Goal: Task Accomplishment & Management: Manage account settings

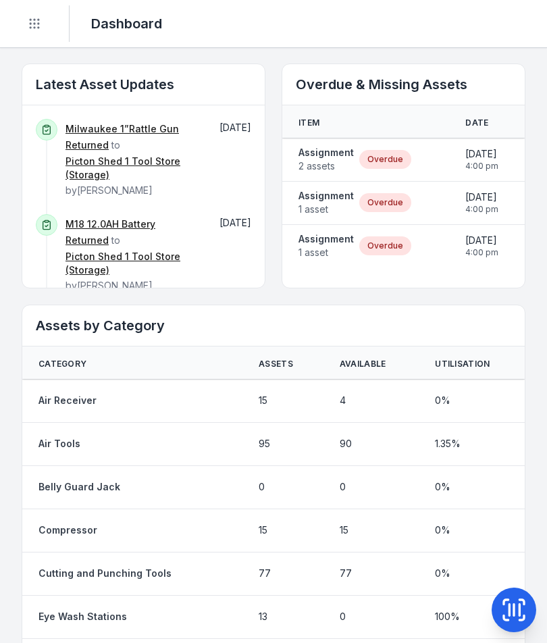
scroll to position [749, 0]
click at [338, 161] on span "2 assets" at bounding box center [326, 166] width 55 height 14
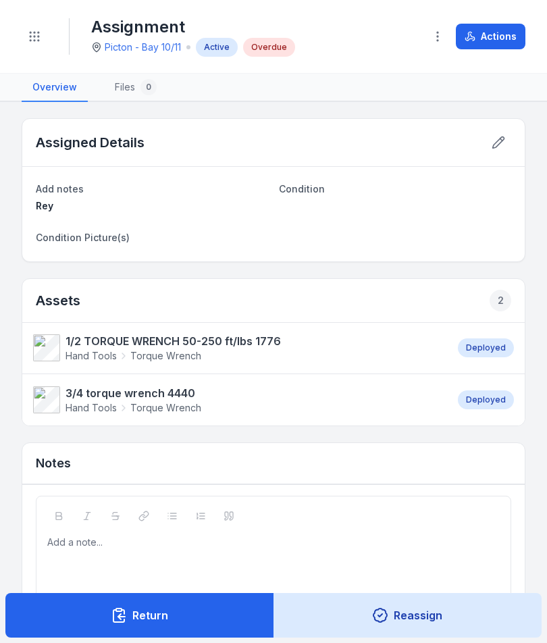
click at [502, 42] on button "Actions" at bounding box center [491, 37] width 70 height 26
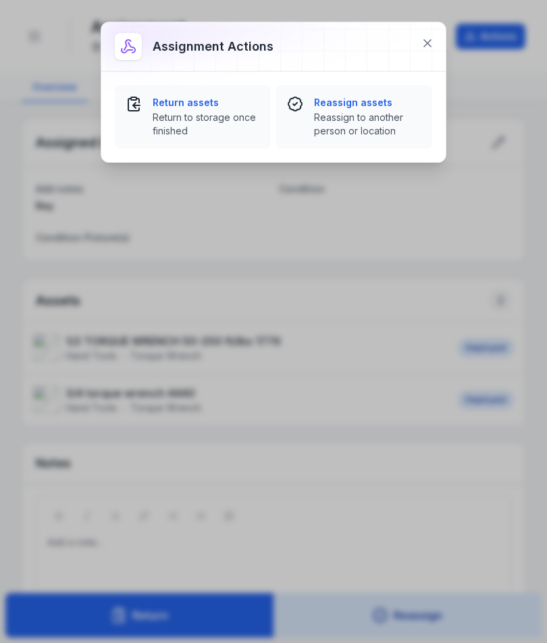
click at [170, 117] on span "Return to storage once finished" at bounding box center [206, 124] width 107 height 27
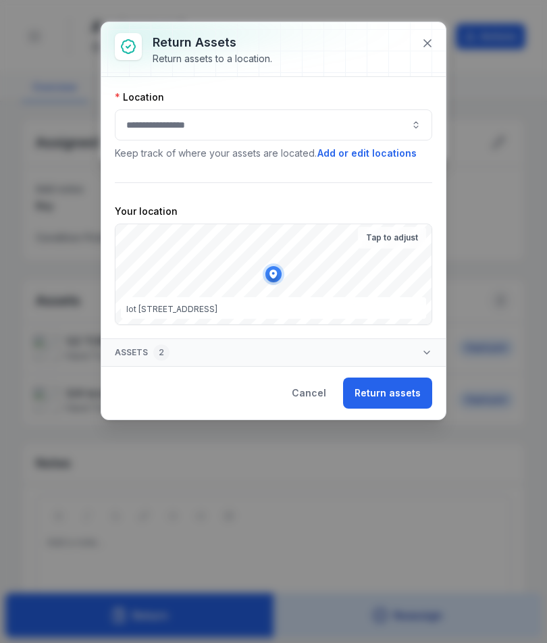
click at [130, 122] on button "button" at bounding box center [273, 124] width 317 height 31
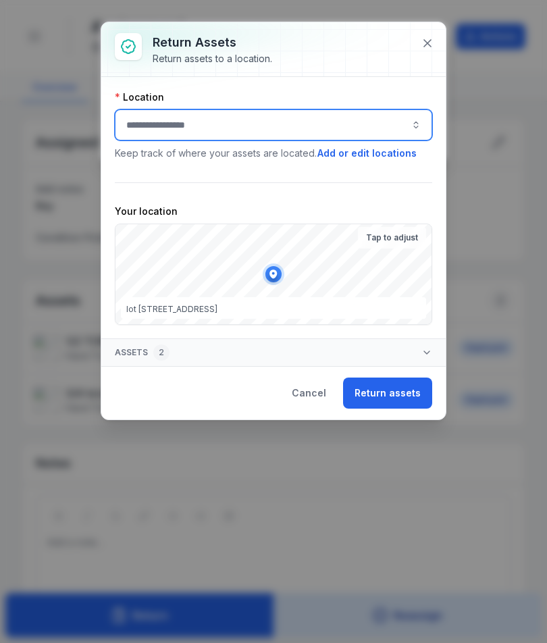
click at [130, 122] on button "button" at bounding box center [273, 124] width 317 height 31
click at [142, 118] on button "button" at bounding box center [273, 124] width 317 height 31
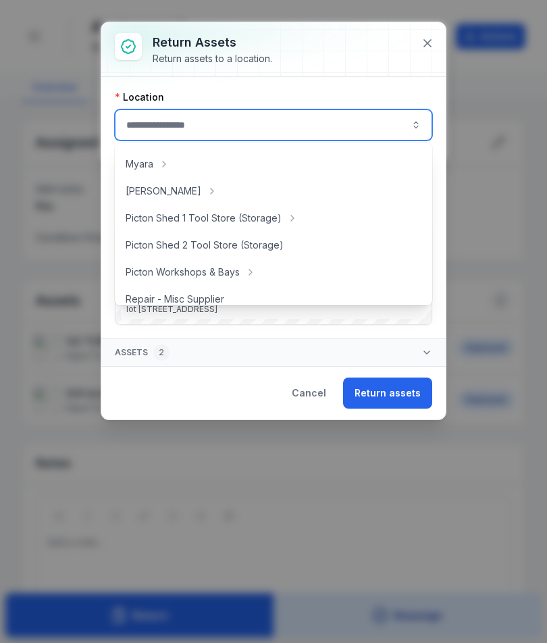
scroll to position [219, 0]
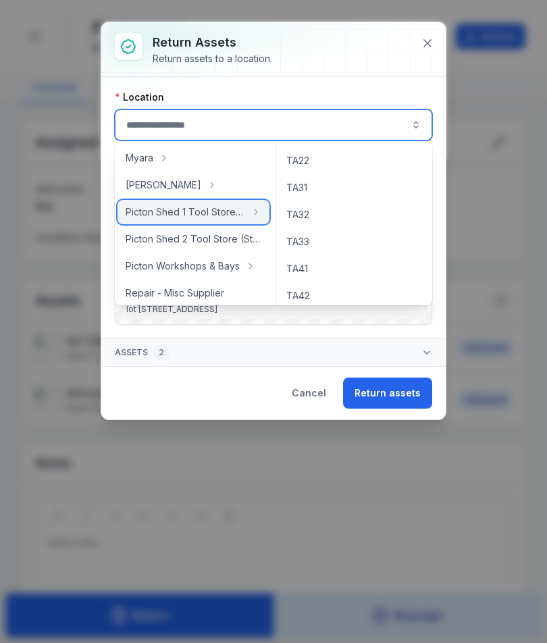
click at [143, 216] on span "Picton Shed 1 Tool Store (Storage)" at bounding box center [186, 212] width 120 height 14
type input "**********"
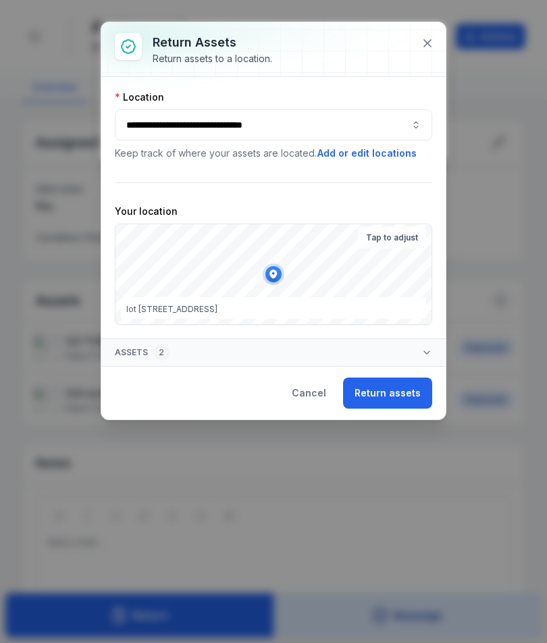
click at [378, 386] on button "Return assets" at bounding box center [387, 393] width 89 height 31
